Goal: Transaction & Acquisition: Purchase product/service

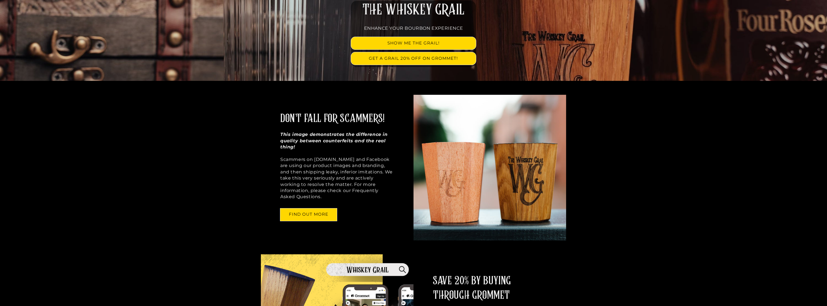
scroll to position [83, 0]
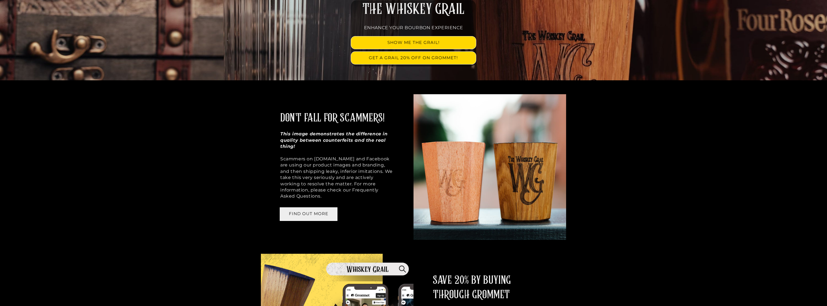
click at [317, 208] on link "FIND OUT MORE" at bounding box center [308, 214] width 57 height 12
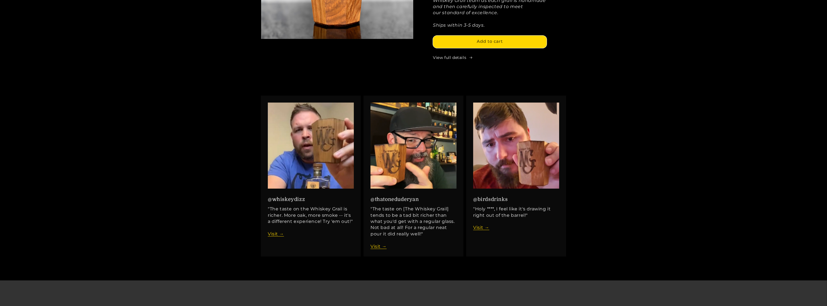
scroll to position [805, 0]
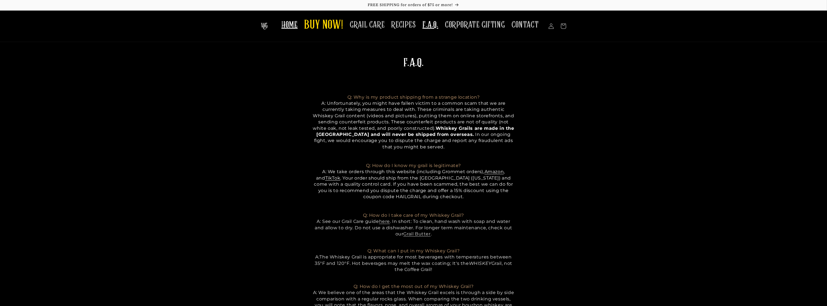
click at [293, 30] on span "HOME" at bounding box center [289, 24] width 16 height 11
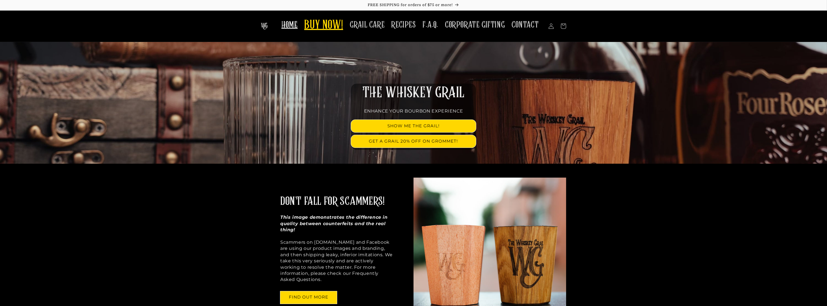
click at [322, 30] on span "BUY NOW!" at bounding box center [323, 25] width 39 height 15
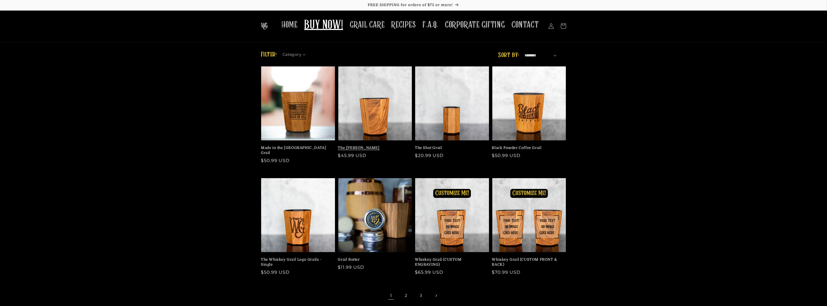
click at [382, 145] on link "The [PERSON_NAME]" at bounding box center [373, 147] width 71 height 5
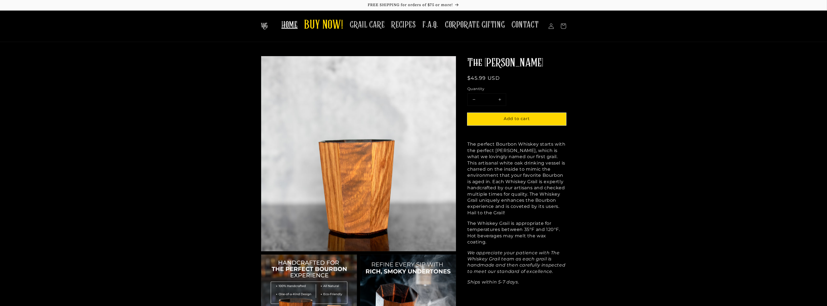
click at [294, 24] on span "HOME" at bounding box center [289, 24] width 16 height 11
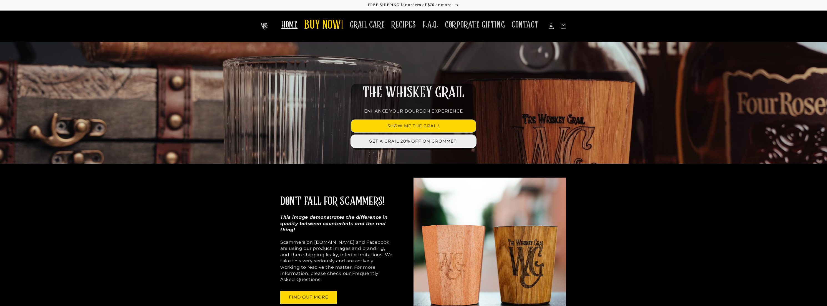
click at [387, 143] on link "GET A GRAIL 20% OFF ON GROMMET!" at bounding box center [413, 141] width 125 height 12
